Goal: Find contact information: Find contact information

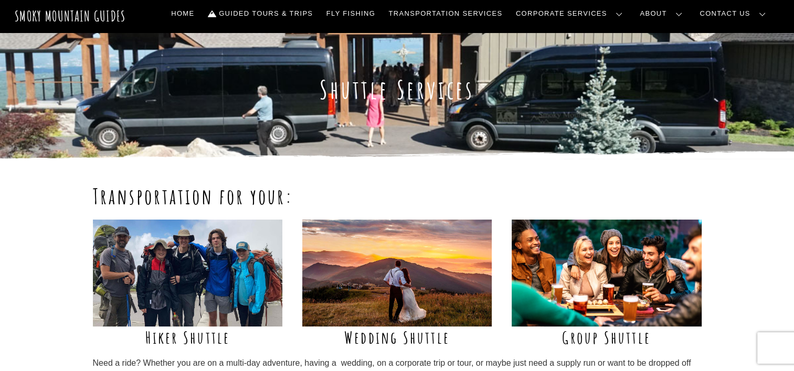
click at [213, 250] on img at bounding box center [188, 273] width 190 height 107
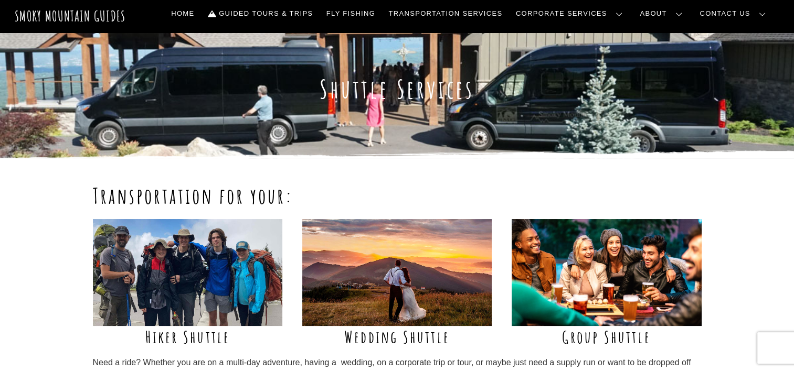
click at [0, 0] on link "Contact Us" at bounding box center [0, 0] width 0 height 0
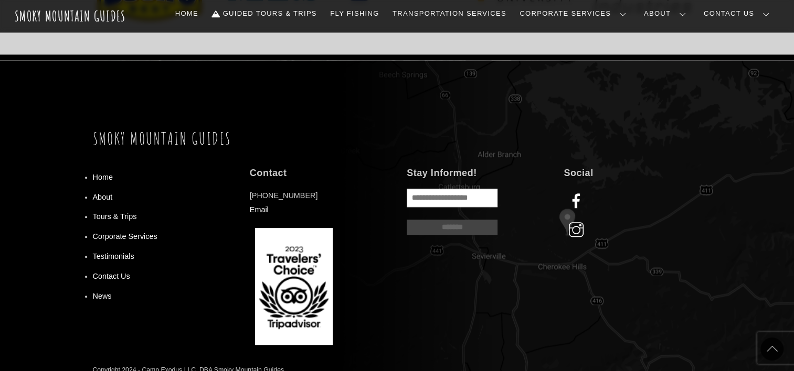
scroll to position [953, 0]
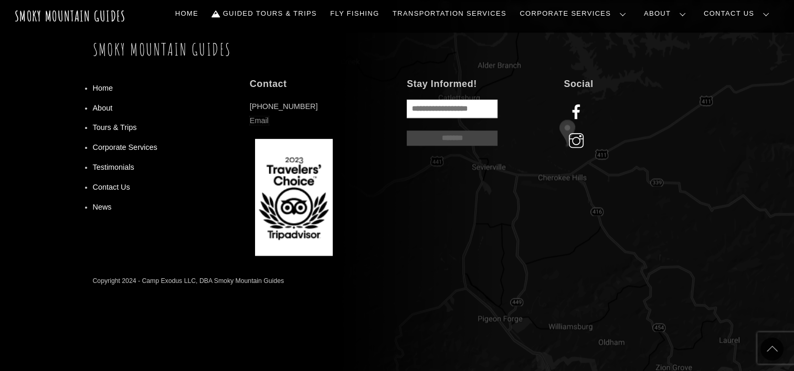
click at [259, 120] on link "Email" at bounding box center [259, 120] width 19 height 8
